Goal: Task Accomplishment & Management: Manage account settings

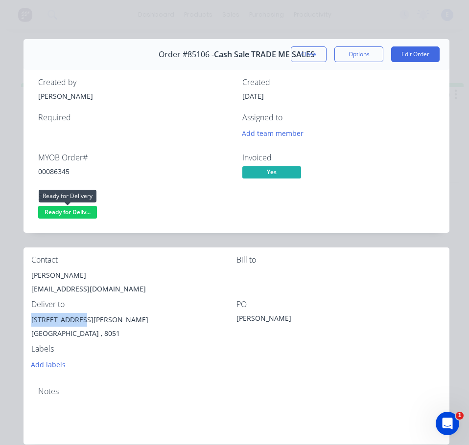
click at [82, 216] on span "Ready for Deliv..." at bounding box center [67, 212] width 59 height 12
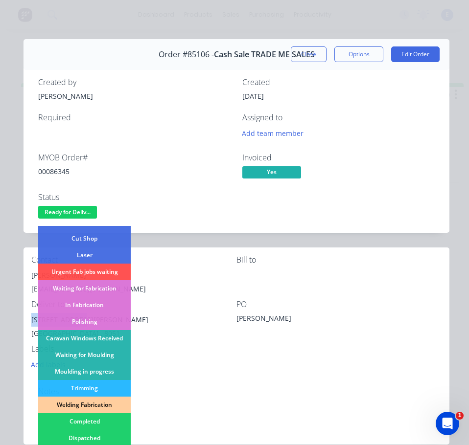
scroll to position [147, 0]
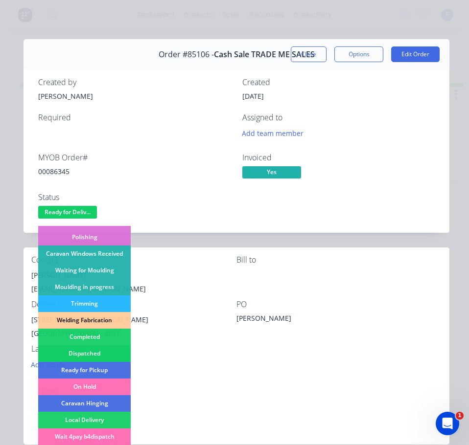
click at [88, 353] on div "Dispatched" at bounding box center [84, 353] width 92 height 17
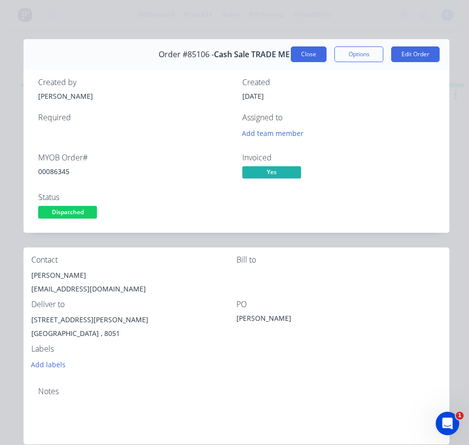
click at [296, 49] on button "Close" at bounding box center [309, 54] width 36 height 16
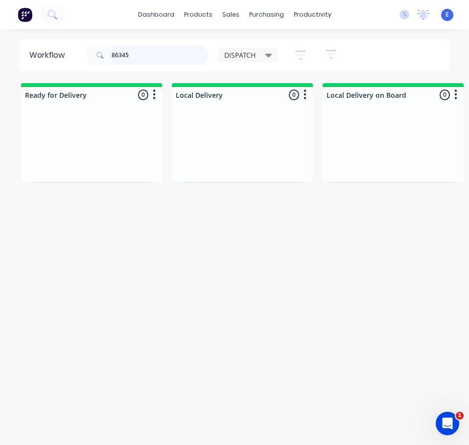
click at [142, 49] on input "86345" at bounding box center [160, 55] width 97 height 20
click at [105, 164] on div "Req. Del" at bounding box center [91, 162] width 123 height 17
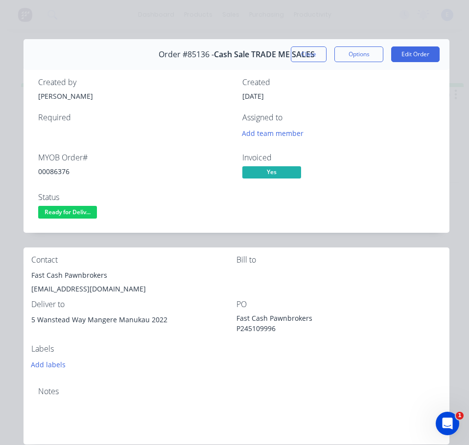
click at [58, 167] on div "00086376" at bounding box center [134, 171] width 192 height 10
copy div "00086376"
click at [69, 276] on div "Fast Cash Pawnbrokers" at bounding box center [133, 276] width 205 height 14
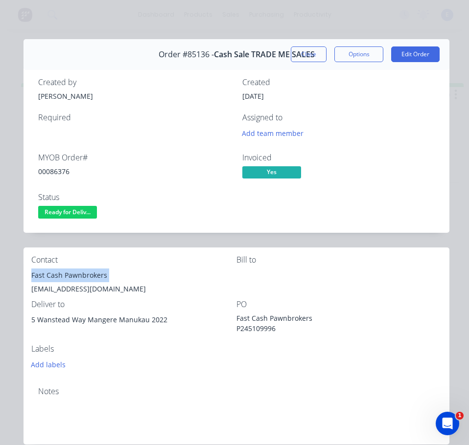
click at [69, 276] on div "Fast Cash Pawnbrokers" at bounding box center [133, 276] width 205 height 14
copy div "Fast Cash Pawnbrokers"
click at [64, 287] on div "[EMAIL_ADDRESS][DOMAIN_NAME]" at bounding box center [133, 289] width 205 height 14
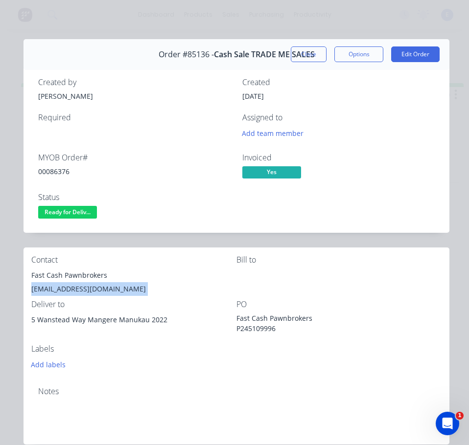
click at [64, 287] on div "[EMAIL_ADDRESS][DOMAIN_NAME]" at bounding box center [133, 289] width 205 height 14
copy div "[EMAIL_ADDRESS][DOMAIN_NAME]"
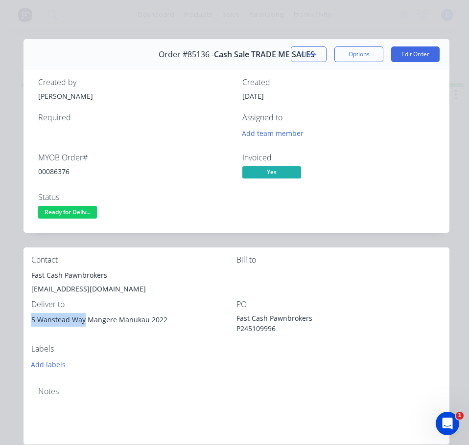
drag, startPoint x: 84, startPoint y: 320, endPoint x: 25, endPoint y: 326, distance: 58.9
click at [25, 326] on div "Contact Fast Cash Pawnbrokers [EMAIL_ADDRESS][DOMAIN_NAME] Bill to Deliver to […" at bounding box center [236, 314] width 426 height 132
copy div "[STREET_ADDRESS]"
click at [151, 374] on div "Contact Fast Cash Pawnbrokers [EMAIL_ADDRESS][DOMAIN_NAME] Bill to Deliver to […" at bounding box center [236, 314] width 426 height 132
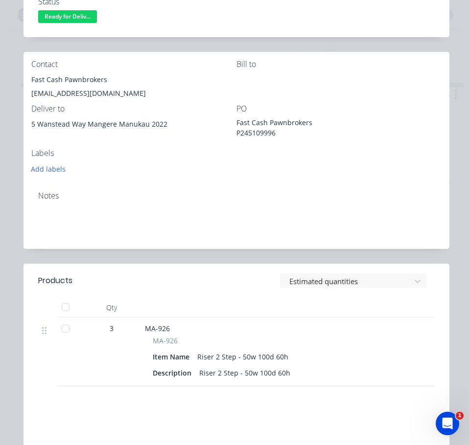
scroll to position [0, 0]
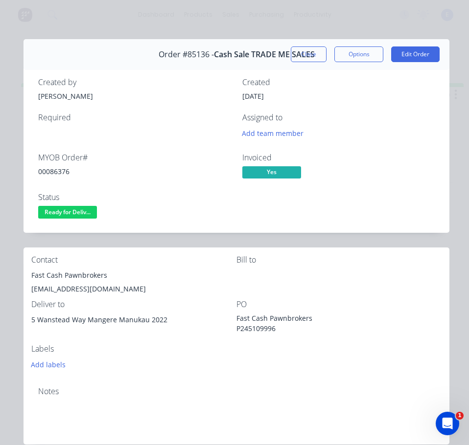
click at [71, 217] on span "Ready for Deliv..." at bounding box center [67, 212] width 59 height 12
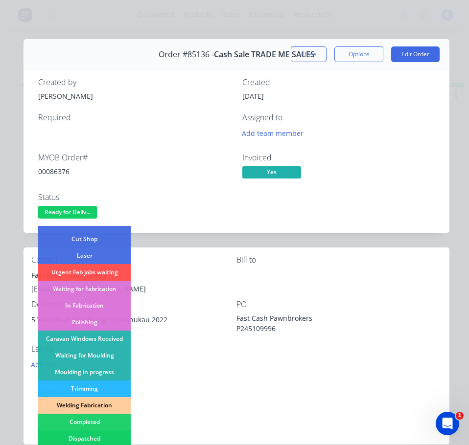
scroll to position [147, 0]
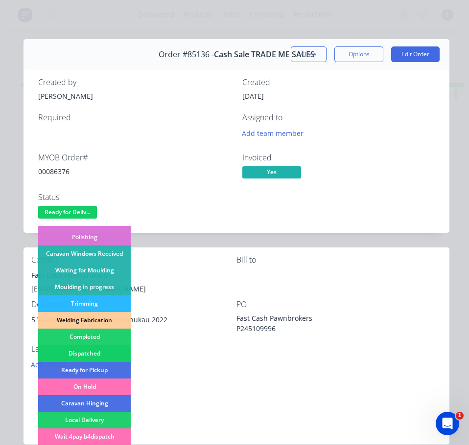
click at [109, 350] on div "Dispatched" at bounding box center [84, 353] width 92 height 17
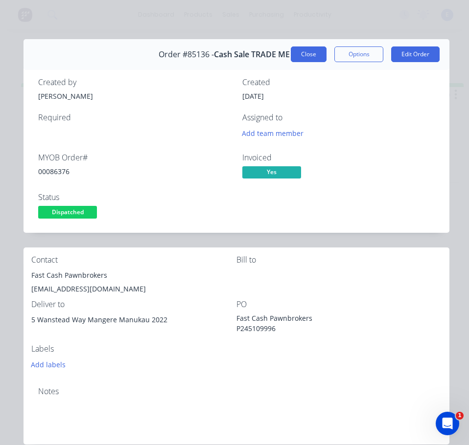
click at [294, 54] on button "Close" at bounding box center [309, 54] width 36 height 16
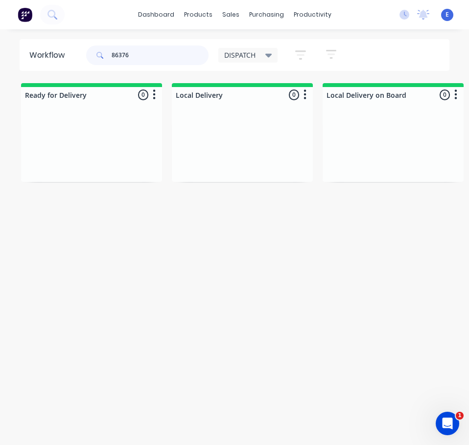
click at [143, 60] on input "86376" at bounding box center [160, 55] width 97 height 20
click at [143, 59] on input "86376" at bounding box center [160, 55] width 97 height 20
click at [142, 57] on input "86376" at bounding box center [160, 55] width 97 height 20
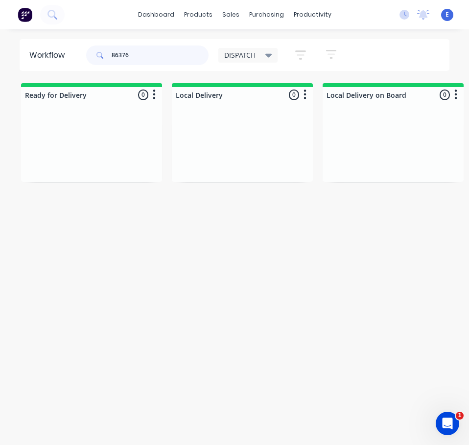
click at [142, 57] on input "86376" at bounding box center [160, 55] width 97 height 20
click at [142, 58] on input "86376" at bounding box center [160, 55] width 97 height 20
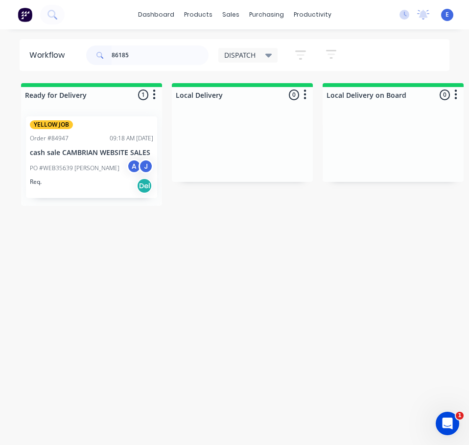
click at [106, 183] on div "Req. Del" at bounding box center [91, 186] width 123 height 17
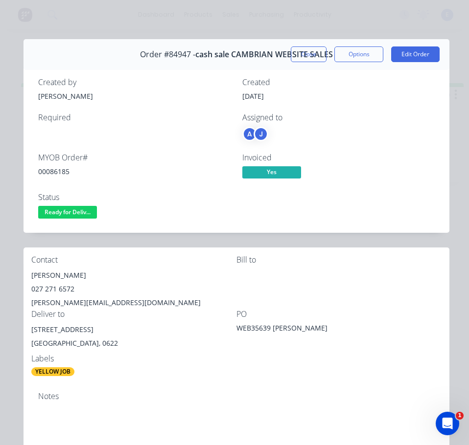
click at [61, 272] on div "[PERSON_NAME]" at bounding box center [133, 276] width 205 height 14
click at [62, 273] on div "[PERSON_NAME]" at bounding box center [133, 276] width 205 height 14
copy div "[PERSON_NAME]"
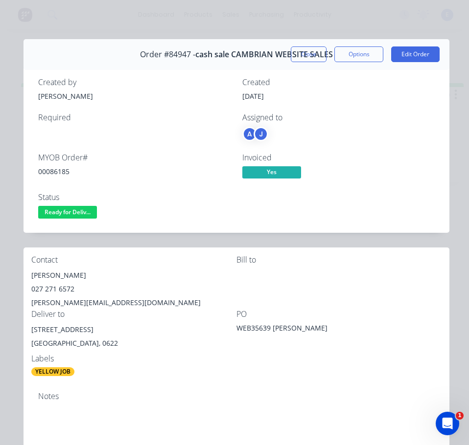
click at [67, 289] on div "027 271 6572" at bounding box center [133, 289] width 205 height 14
click at [67, 288] on div "027 271 6572" at bounding box center [133, 289] width 205 height 14
copy div "027 271 6572"
click at [89, 303] on div "[PERSON_NAME][EMAIL_ADDRESS][DOMAIN_NAME]" at bounding box center [133, 303] width 205 height 14
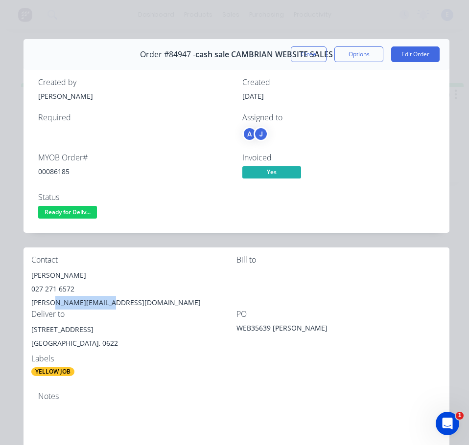
click at [89, 303] on div "[PERSON_NAME][EMAIL_ADDRESS][DOMAIN_NAME]" at bounding box center [133, 303] width 205 height 14
copy div "[PERSON_NAME][EMAIL_ADDRESS][DOMAIN_NAME]"
drag, startPoint x: 86, startPoint y: 329, endPoint x: 28, endPoint y: 332, distance: 57.3
click at [28, 332] on div "Contact [PERSON_NAME] [PHONE_NUMBER] [PERSON_NAME][EMAIL_ADDRESS][DOMAIN_NAME] …" at bounding box center [236, 316] width 426 height 137
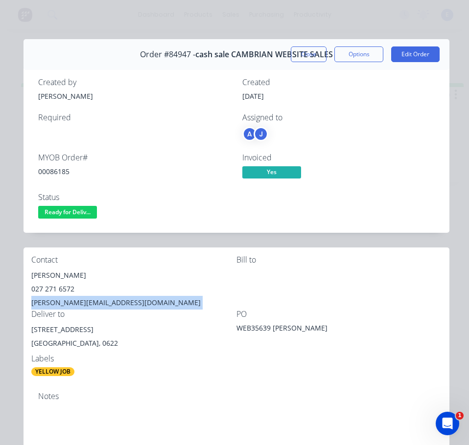
copy div "[STREET_ADDRESS]"
click at [73, 207] on span "Ready for Deliv..." at bounding box center [67, 212] width 59 height 12
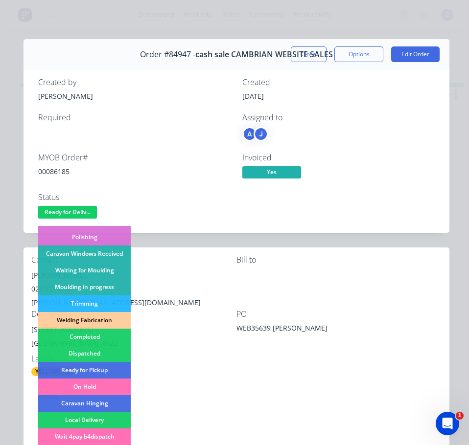
click at [253, 378] on div "Contact [PERSON_NAME] [PHONE_NUMBER] [PERSON_NAME][EMAIL_ADDRESS][DOMAIN_NAME] …" at bounding box center [236, 316] width 426 height 137
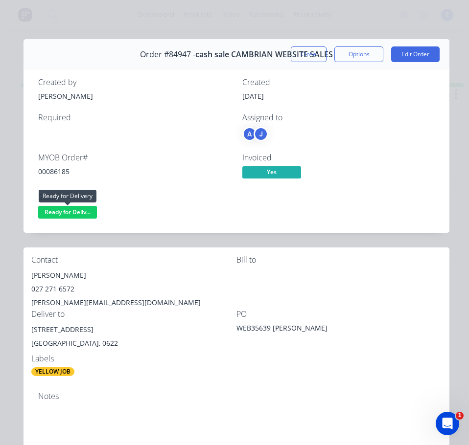
click at [61, 213] on span "Ready for Deliv..." at bounding box center [67, 212] width 59 height 12
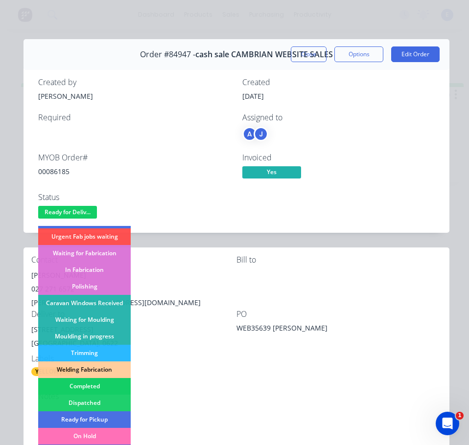
scroll to position [98, 0]
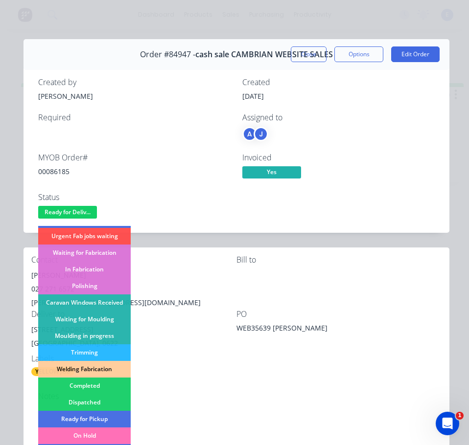
click at [102, 400] on div "Dispatched" at bounding box center [84, 402] width 92 height 17
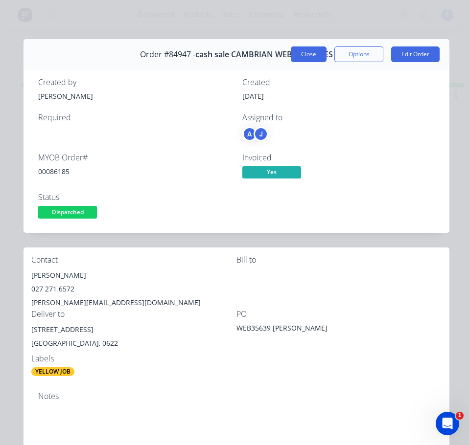
click at [300, 54] on button "Close" at bounding box center [309, 54] width 36 height 16
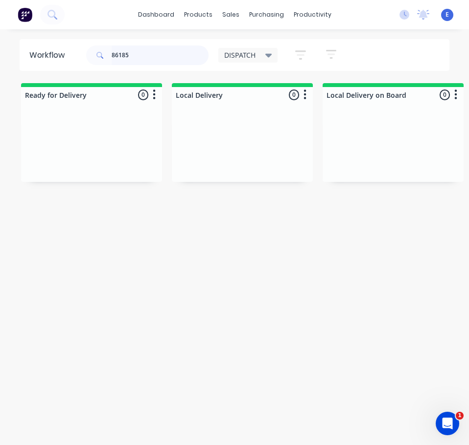
click at [160, 58] on input "86185" at bounding box center [160, 55] width 97 height 20
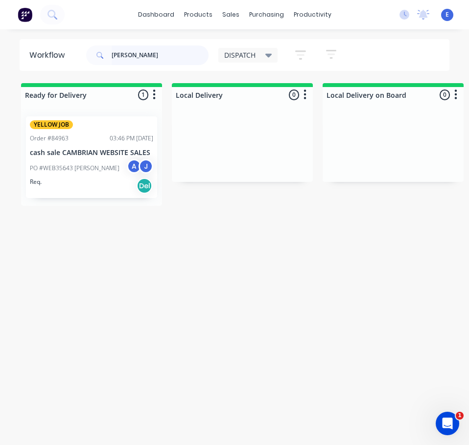
type input "[PERSON_NAME]"
click at [100, 189] on div "Req. Del" at bounding box center [91, 186] width 123 height 17
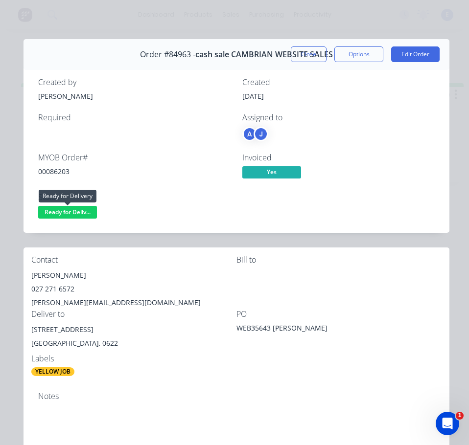
click at [80, 208] on span "Ready for Deliv..." at bounding box center [67, 212] width 59 height 12
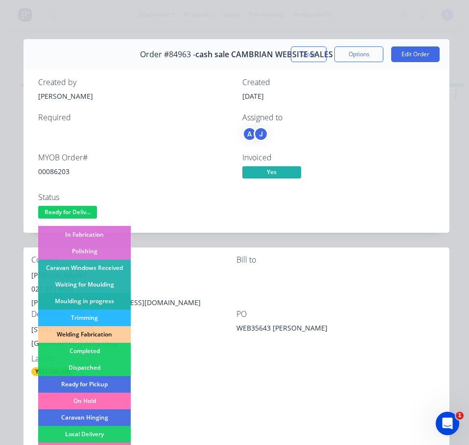
scroll to position [147, 0]
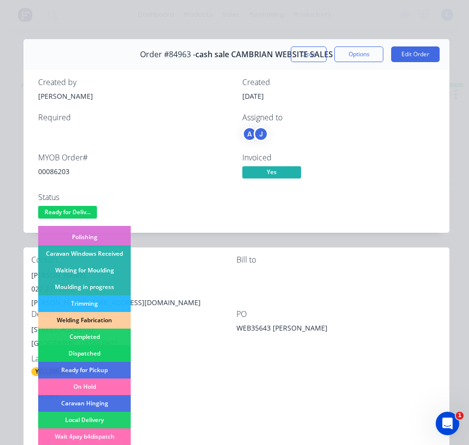
click at [101, 352] on div "Dispatched" at bounding box center [84, 353] width 92 height 17
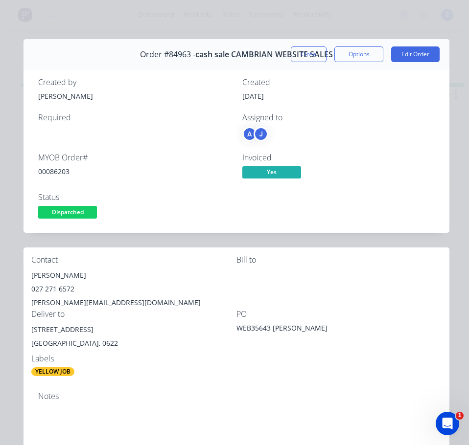
click at [300, 49] on button "Close" at bounding box center [309, 54] width 36 height 16
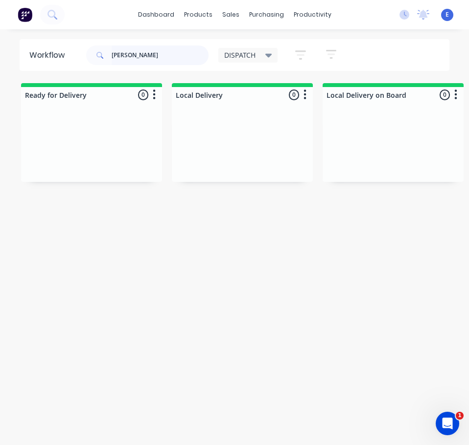
click at [140, 51] on input "[PERSON_NAME]" at bounding box center [160, 55] width 97 height 20
click at [140, 52] on input "[PERSON_NAME]" at bounding box center [160, 55] width 97 height 20
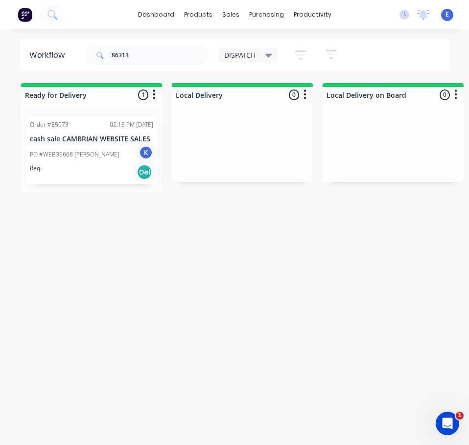
click at [92, 173] on div "Req. Del" at bounding box center [91, 172] width 123 height 17
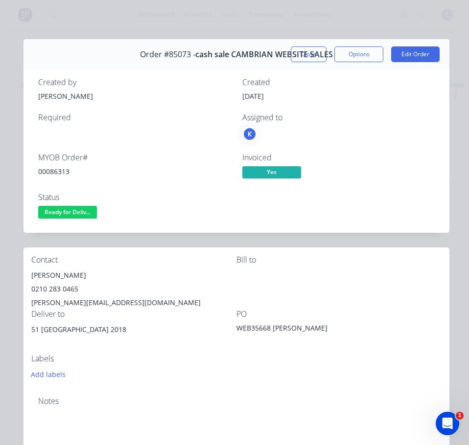
click at [59, 172] on div "00086313" at bounding box center [134, 171] width 192 height 10
copy div "00086313"
click at [56, 276] on div "[PERSON_NAME]" at bounding box center [133, 276] width 205 height 14
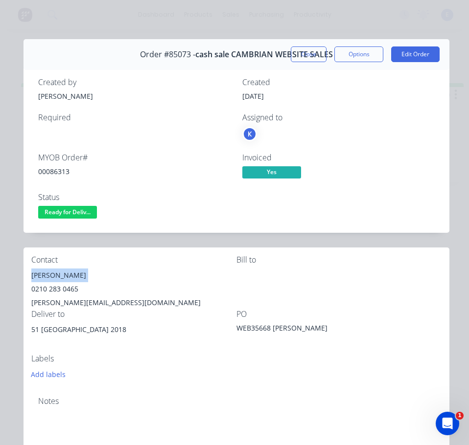
click at [56, 276] on div "[PERSON_NAME]" at bounding box center [133, 276] width 205 height 14
copy div "[PERSON_NAME]"
click at [53, 284] on div "0210 283 0465" at bounding box center [133, 289] width 205 height 14
click at [54, 284] on div "0210 283 0465" at bounding box center [133, 289] width 205 height 14
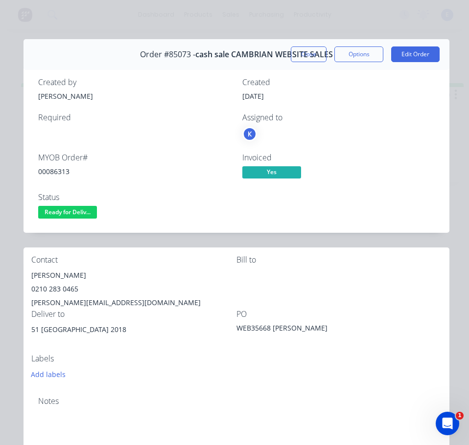
click at [75, 305] on div "[PERSON_NAME][EMAIL_ADDRESS][DOMAIN_NAME]" at bounding box center [133, 303] width 205 height 14
click at [75, 304] on div "[PERSON_NAME][EMAIL_ADDRESS][DOMAIN_NAME]" at bounding box center [133, 303] width 205 height 14
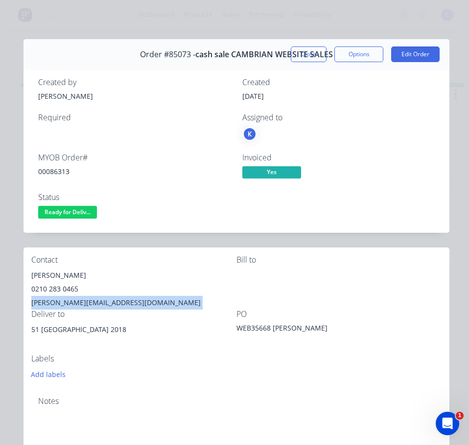
click at [75, 304] on div "[PERSON_NAME][EMAIL_ADDRESS][DOMAIN_NAME]" at bounding box center [133, 303] width 205 height 14
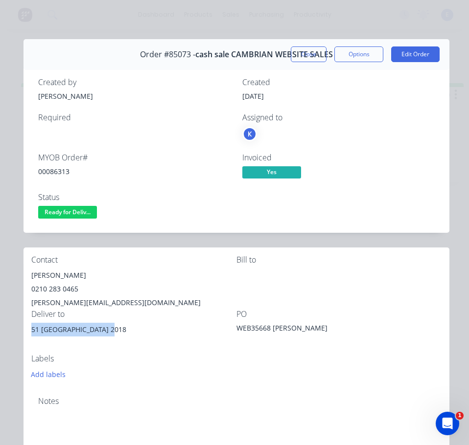
drag, startPoint x: 108, startPoint y: 332, endPoint x: 28, endPoint y: 332, distance: 79.2
click at [28, 332] on div "Contact [PERSON_NAME] [PHONE_NUMBER] [PERSON_NAME][EMAIL_ADDRESS][DOMAIN_NAME] …" at bounding box center [236, 318] width 426 height 141
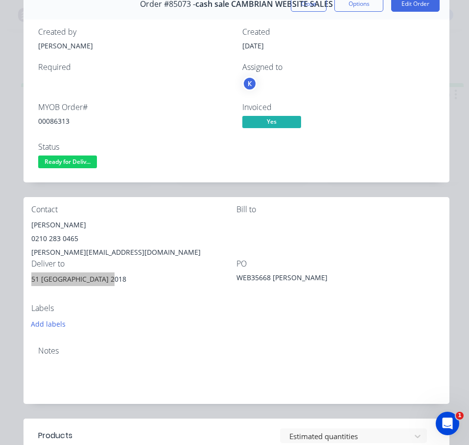
scroll to position [245, 0]
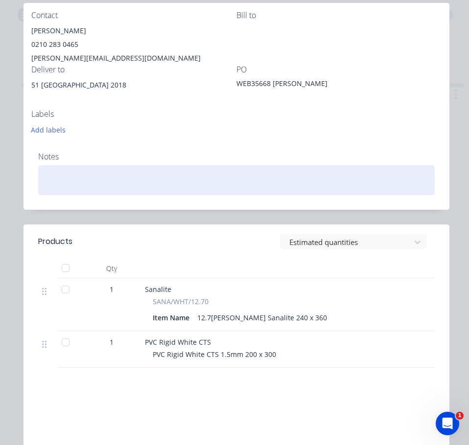
drag, startPoint x: 146, startPoint y: 125, endPoint x: 158, endPoint y: 185, distance: 60.9
click at [147, 125] on div "Add labels" at bounding box center [133, 129] width 205 height 13
click at [294, 169] on div at bounding box center [236, 180] width 396 height 30
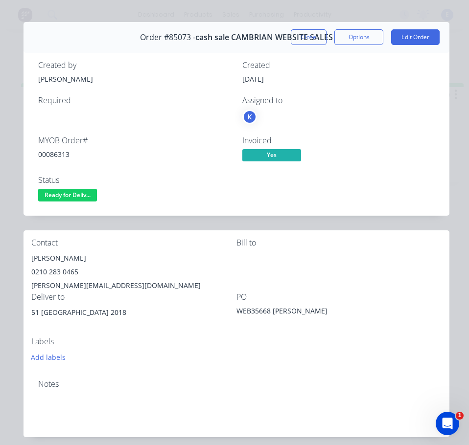
scroll to position [0, 0]
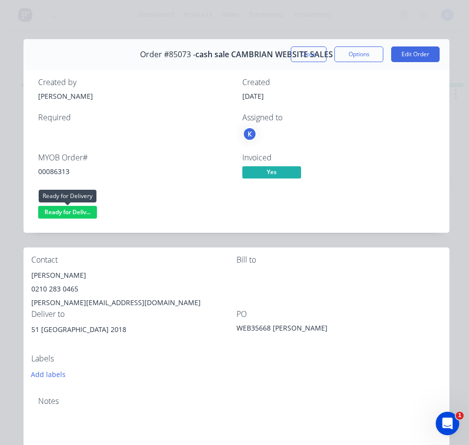
click at [79, 215] on span "Ready for Deliv..." at bounding box center [67, 212] width 59 height 12
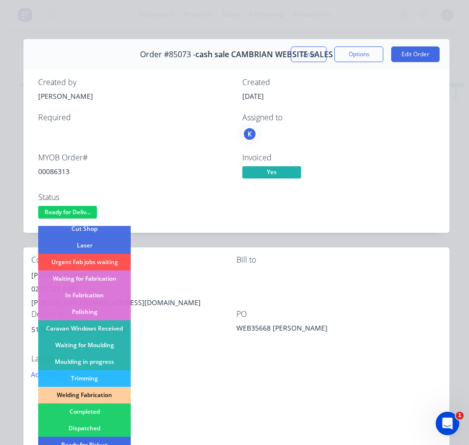
scroll to position [147, 0]
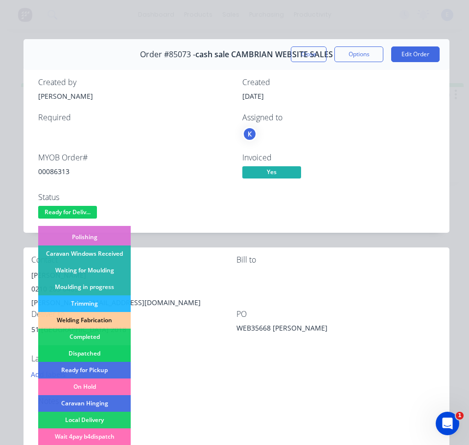
click at [105, 356] on div "Dispatched" at bounding box center [84, 353] width 92 height 17
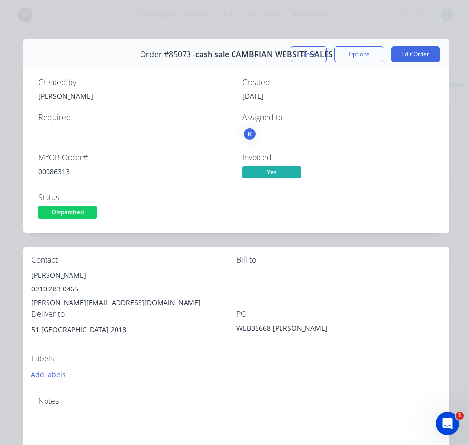
click at [306, 50] on button "Close" at bounding box center [309, 54] width 36 height 16
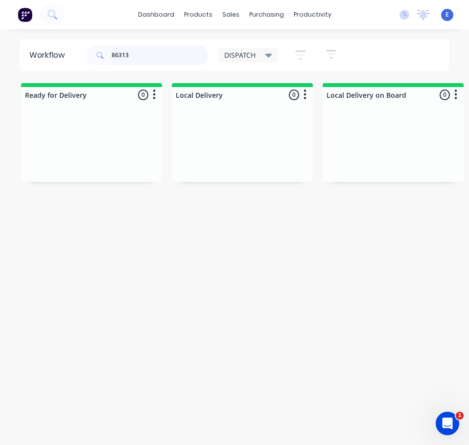
click at [134, 59] on input "86313" at bounding box center [160, 55] width 97 height 20
click at [90, 171] on div "Req. Del" at bounding box center [91, 172] width 123 height 17
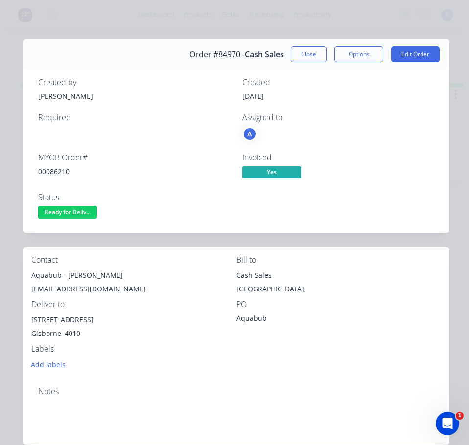
click at [56, 169] on div "00086210" at bounding box center [134, 171] width 192 height 10
click at [53, 273] on div "Aquabub - [PERSON_NAME]" at bounding box center [133, 276] width 205 height 14
click at [52, 273] on div "Aquabub - [PERSON_NAME]" at bounding box center [133, 276] width 205 height 14
click at [81, 272] on div "Aquabub - [PERSON_NAME]" at bounding box center [133, 276] width 205 height 14
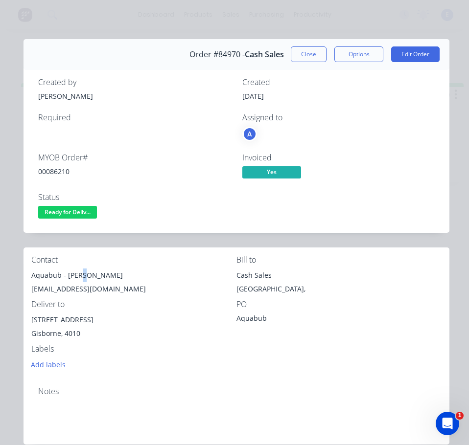
click at [81, 272] on div "Aquabub - [PERSON_NAME]" at bounding box center [133, 276] width 205 height 14
drag, startPoint x: 116, startPoint y: 282, endPoint x: 70, endPoint y: 283, distance: 46.5
click at [116, 283] on div "[EMAIL_ADDRESS][DOMAIN_NAME]" at bounding box center [133, 289] width 205 height 14
drag, startPoint x: 67, startPoint y: 275, endPoint x: 112, endPoint y: 270, distance: 45.3
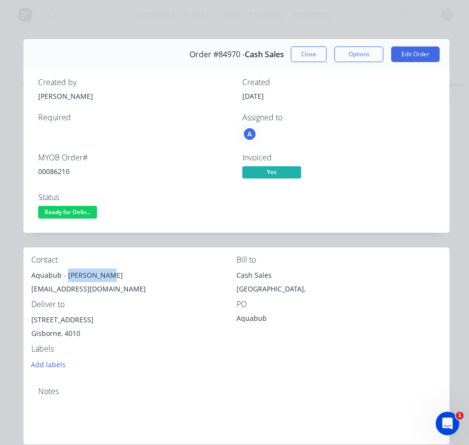
click at [112, 270] on div "Aquabub - [PERSON_NAME]" at bounding box center [133, 276] width 205 height 14
click at [68, 291] on div "[EMAIL_ADDRESS][DOMAIN_NAME]" at bounding box center [133, 289] width 205 height 14
drag, startPoint x: 96, startPoint y: 318, endPoint x: 37, endPoint y: 317, distance: 59.2
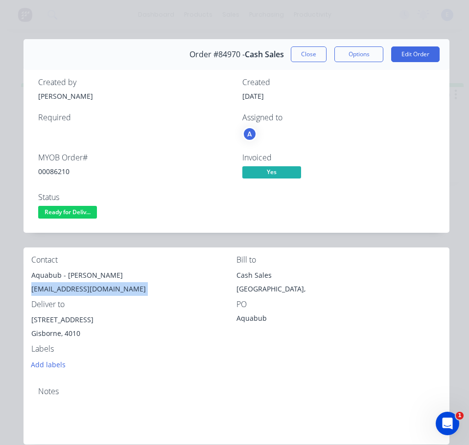
click at [32, 317] on div "[STREET_ADDRESS]" at bounding box center [133, 320] width 205 height 14
click at [121, 360] on div "Add labels" at bounding box center [133, 364] width 205 height 13
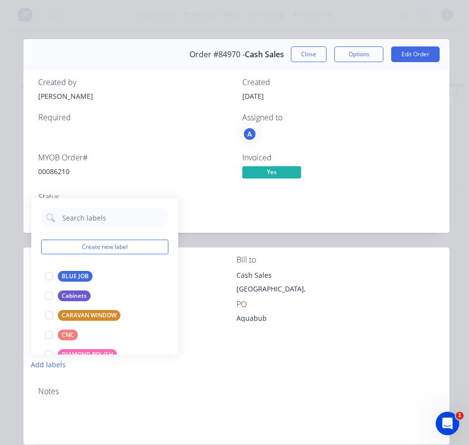
scroll to position [49, 0]
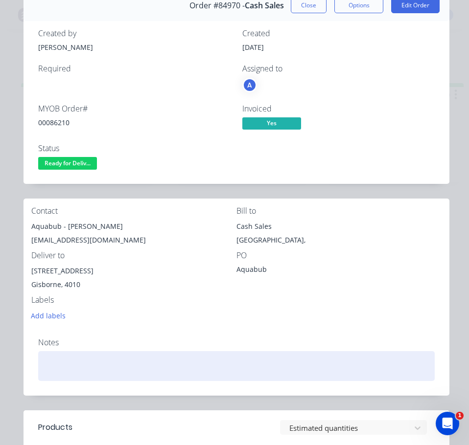
click at [261, 360] on div at bounding box center [236, 366] width 396 height 30
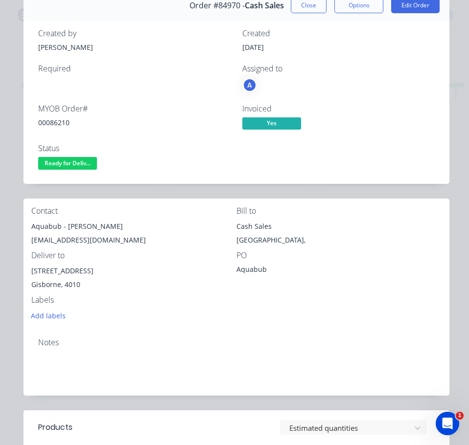
click at [455, 342] on div "Order details Collaborate Checklists 0/0 Tracking Linked Orders Timeline Profit…" at bounding box center [234, 222] width 469 height 445
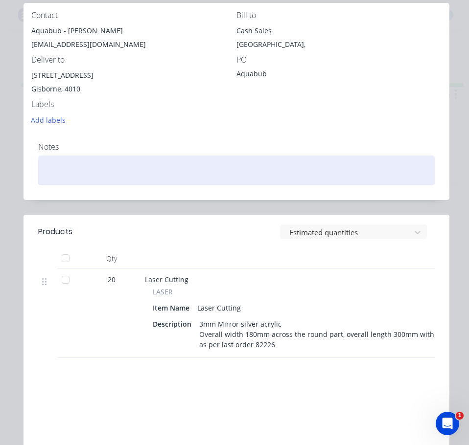
scroll to position [293, 0]
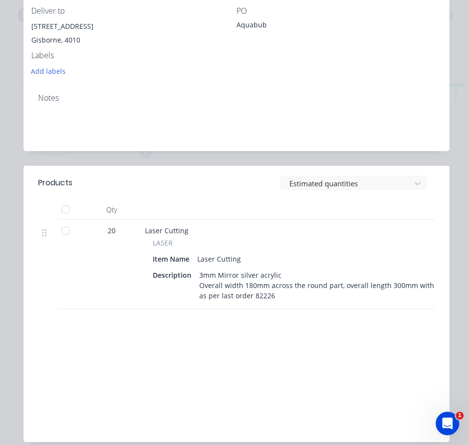
click at [402, 351] on div "Labour $0.00 Sub total $267.80 Margin $0.00 ( 0.00 %) Tax $40.17 Total $307.97" at bounding box center [236, 377] width 410 height 113
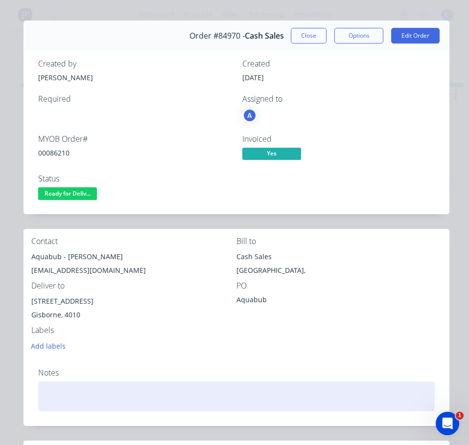
scroll to position [0, 0]
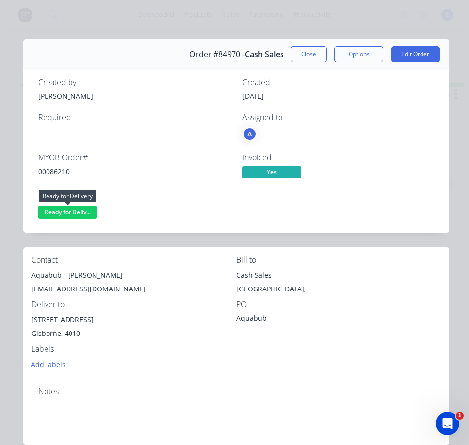
click at [75, 215] on span "Ready for Deliv..." at bounding box center [67, 212] width 59 height 12
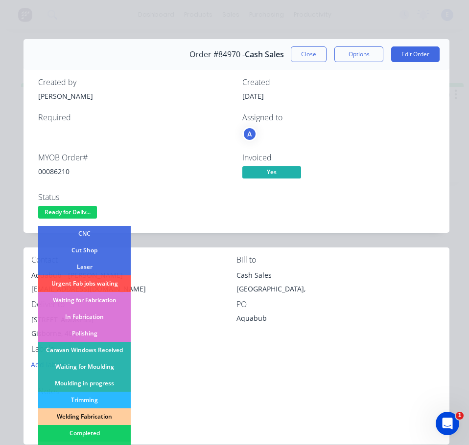
scroll to position [147, 0]
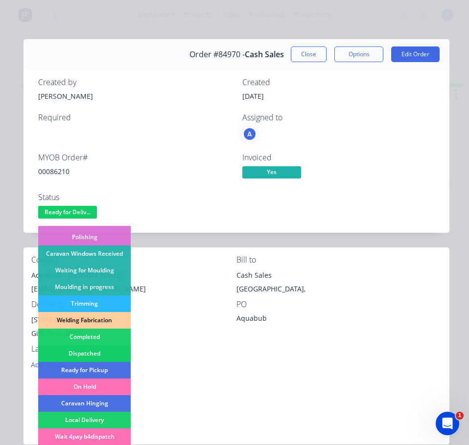
click at [101, 354] on div "Dispatched" at bounding box center [84, 353] width 92 height 17
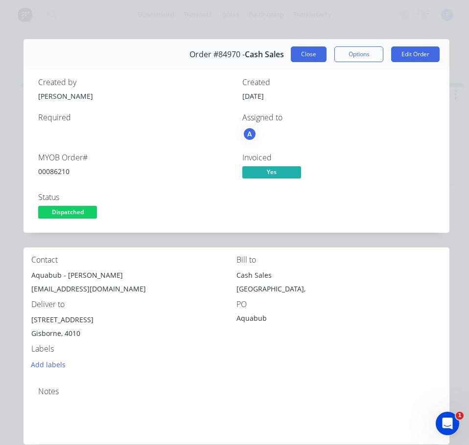
click at [297, 54] on button "Close" at bounding box center [309, 54] width 36 height 16
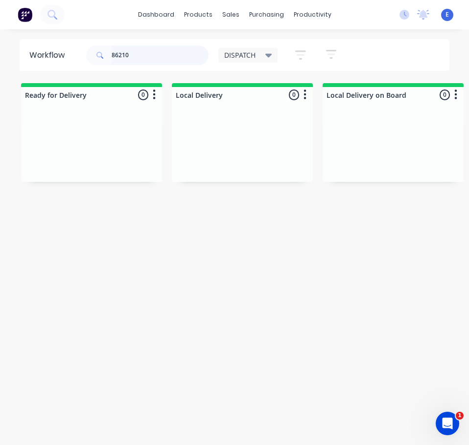
click at [139, 51] on input "86210" at bounding box center [160, 55] width 97 height 20
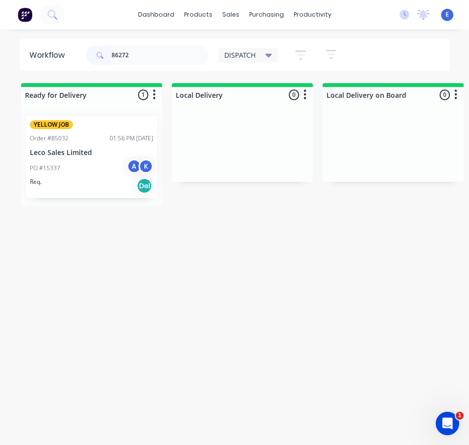
click at [98, 181] on div "Req. Del" at bounding box center [91, 186] width 123 height 17
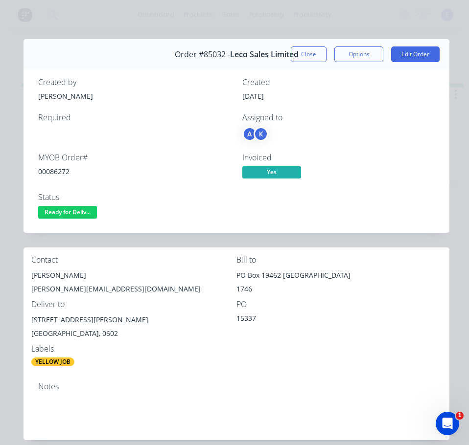
click at [49, 171] on div "00086272" at bounding box center [134, 171] width 192 height 10
click at [42, 276] on div "[PERSON_NAME]" at bounding box center [133, 276] width 205 height 14
click at [42, 275] on div "[PERSON_NAME]" at bounding box center [133, 276] width 205 height 14
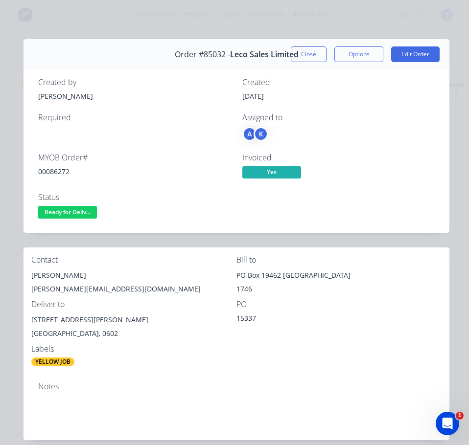
click at [81, 288] on div "[PERSON_NAME][EMAIL_ADDRESS][DOMAIN_NAME]" at bounding box center [133, 289] width 205 height 14
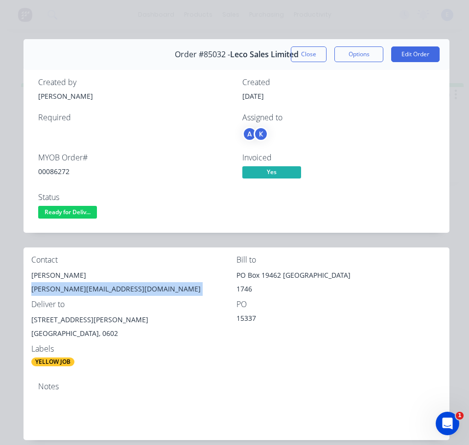
click at [83, 289] on div "[PERSON_NAME][EMAIL_ADDRESS][DOMAIN_NAME]" at bounding box center [133, 289] width 205 height 14
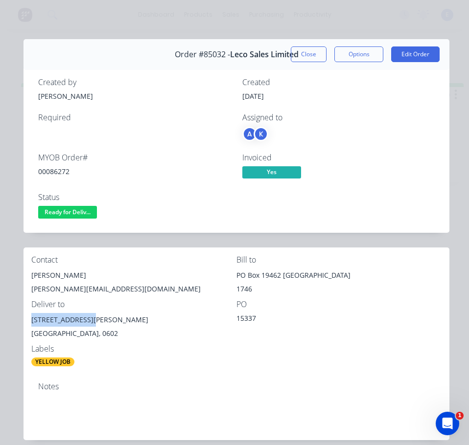
drag, startPoint x: 88, startPoint y: 321, endPoint x: 27, endPoint y: 318, distance: 60.2
click at [27, 318] on div "Contact [PERSON_NAME] [PERSON_NAME][EMAIL_ADDRESS][DOMAIN_NAME] [PERSON_NAME] t…" at bounding box center [236, 311] width 426 height 127
click at [102, 340] on div "[GEOGRAPHIC_DATA], 0602" at bounding box center [133, 334] width 205 height 14
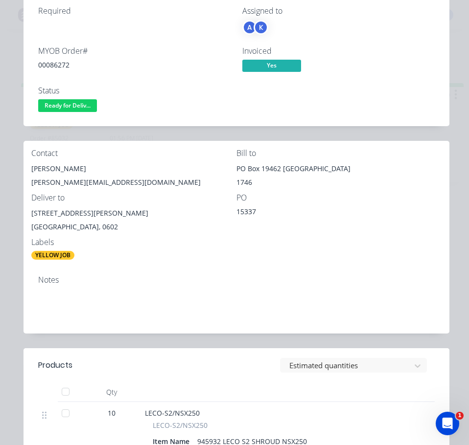
scroll to position [0, 0]
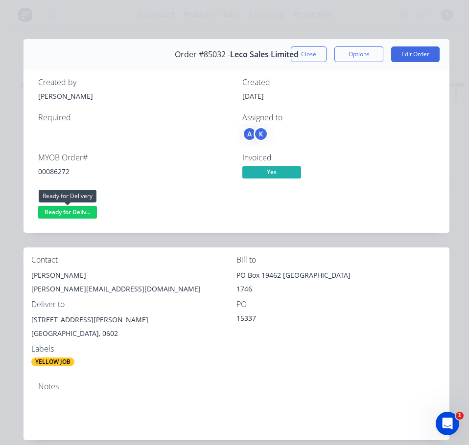
click at [76, 211] on span "Ready for Deliv..." at bounding box center [67, 212] width 59 height 12
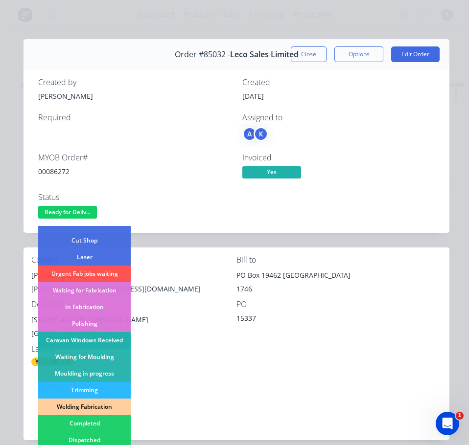
scroll to position [147, 0]
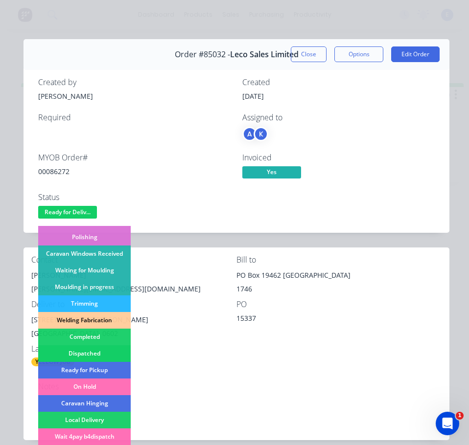
click at [100, 353] on div "Dispatched" at bounding box center [84, 353] width 92 height 17
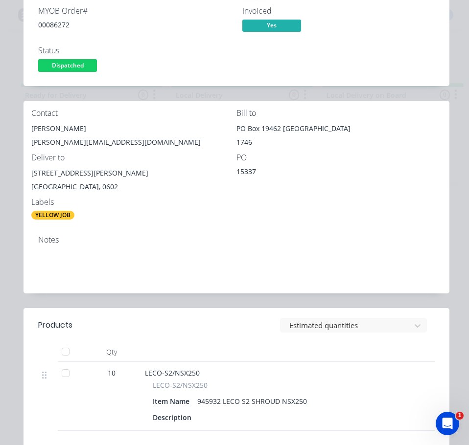
scroll to position [0, 0]
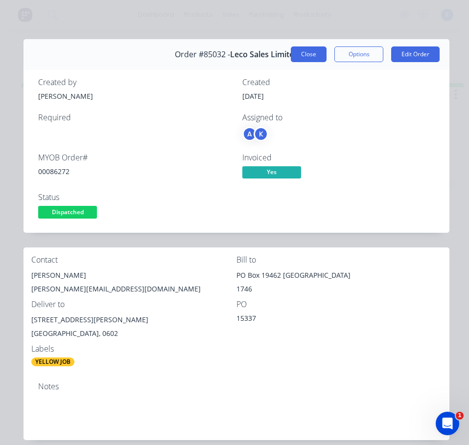
click at [302, 53] on button "Close" at bounding box center [309, 54] width 36 height 16
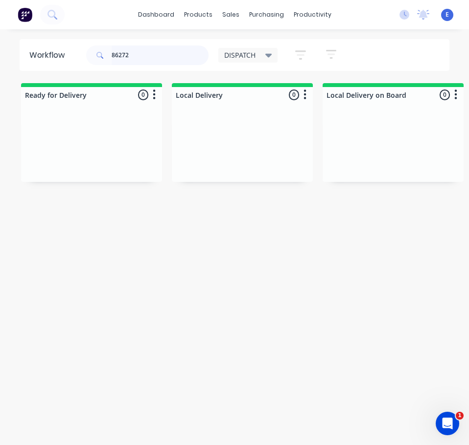
click at [163, 57] on input "86272" at bounding box center [160, 55] width 97 height 20
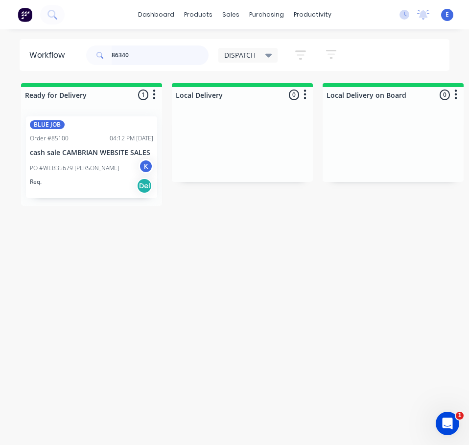
type input "86340"
click at [90, 189] on div "Req. Del" at bounding box center [91, 186] width 123 height 17
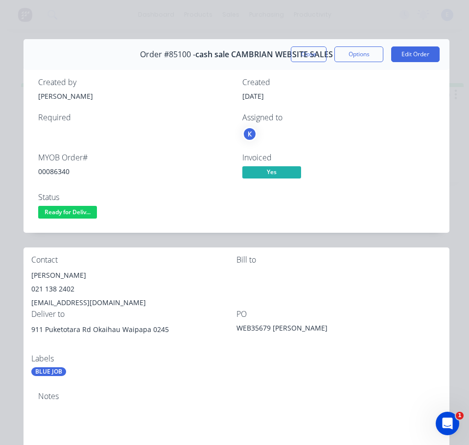
click at [62, 168] on div "00086340" at bounding box center [134, 171] width 192 height 10
click at [58, 273] on div "[PERSON_NAME]" at bounding box center [133, 276] width 205 height 14
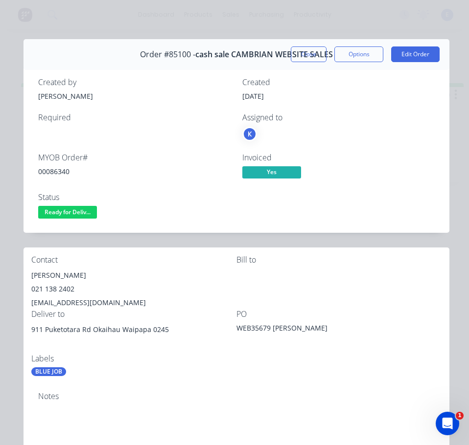
click at [50, 288] on div "021 138 2402" at bounding box center [133, 289] width 205 height 14
click at [50, 289] on div "021 138 2402" at bounding box center [133, 289] width 205 height 14
click at [66, 300] on div "[EMAIL_ADDRESS][DOMAIN_NAME]" at bounding box center [133, 303] width 205 height 14
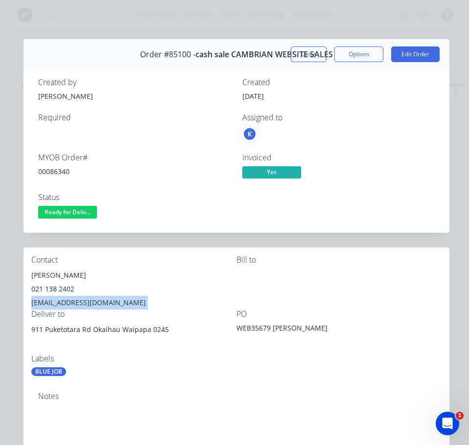
click at [66, 300] on div "[EMAIL_ADDRESS][DOMAIN_NAME]" at bounding box center [133, 303] width 205 height 14
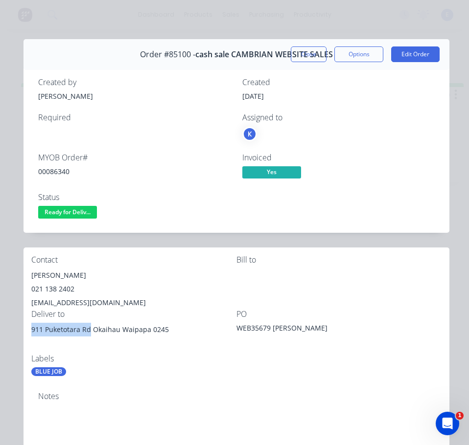
drag, startPoint x: 90, startPoint y: 330, endPoint x: 26, endPoint y: 331, distance: 63.6
click at [26, 331] on div "Contact [PERSON_NAME] [PHONE_NUMBER] [EMAIL_ADDRESS][DOMAIN_NAME] [PERSON_NAME]…" at bounding box center [236, 316] width 426 height 137
click at [152, 346] on div "911 Puketotara Rd Okaihau Waipapa 0245" at bounding box center [133, 338] width 205 height 31
